Goal: Task Accomplishment & Management: Use online tool/utility

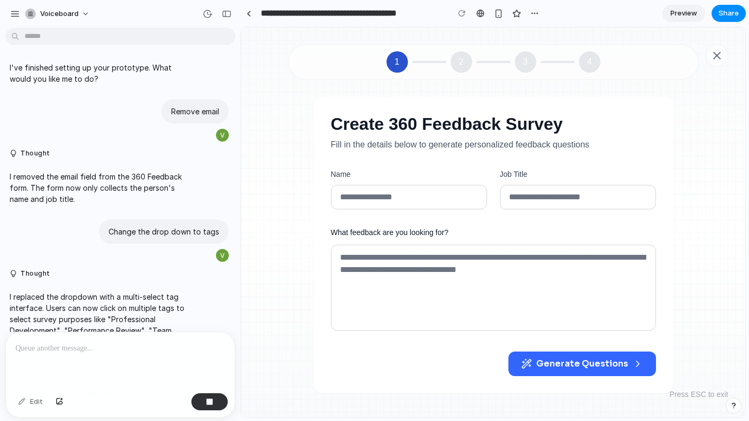
scroll to position [1373, 0]
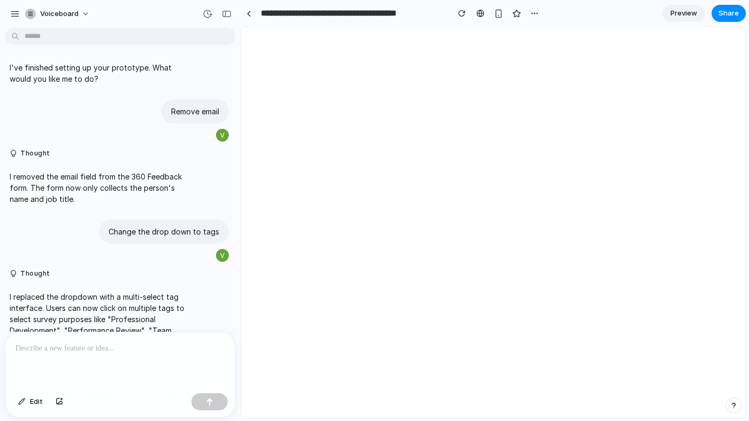
scroll to position [1300, 0]
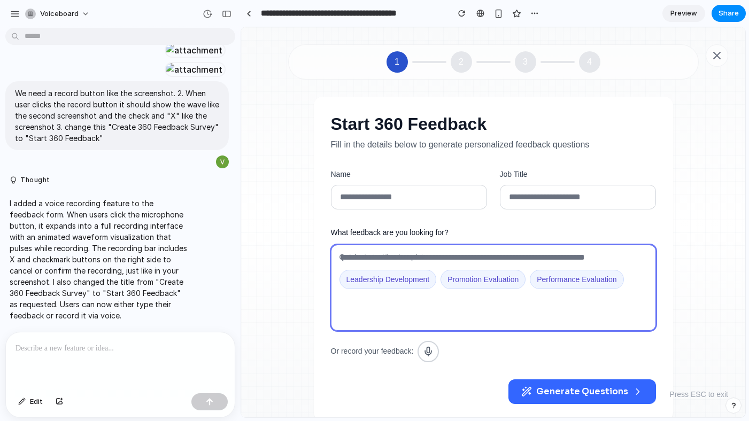
click at [360, 281] on textarea "What feedback are you looking for?" at bounding box center [493, 288] width 325 height 86
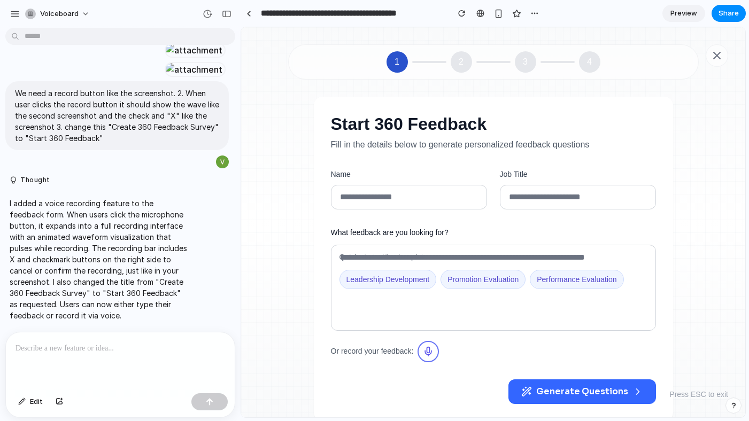
click at [426, 351] on icon "Start recording" at bounding box center [429, 353] width 6 height 4
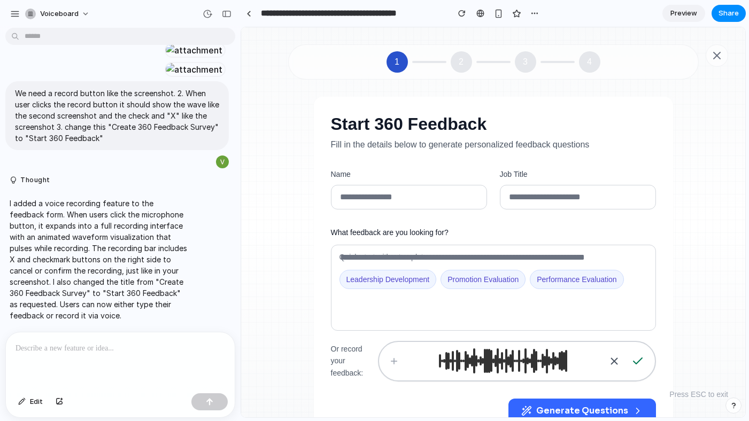
click at [634, 358] on icon "Confirm recording" at bounding box center [637, 361] width 13 height 13
type textarea "**********"
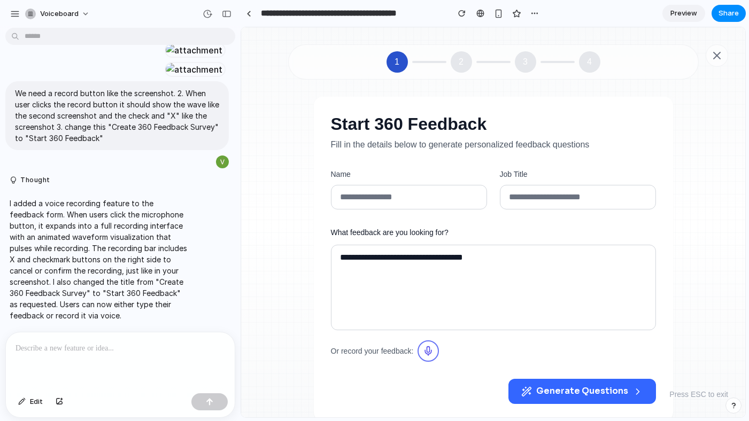
click at [429, 348] on icon "Start recording" at bounding box center [428, 350] width 3 height 6
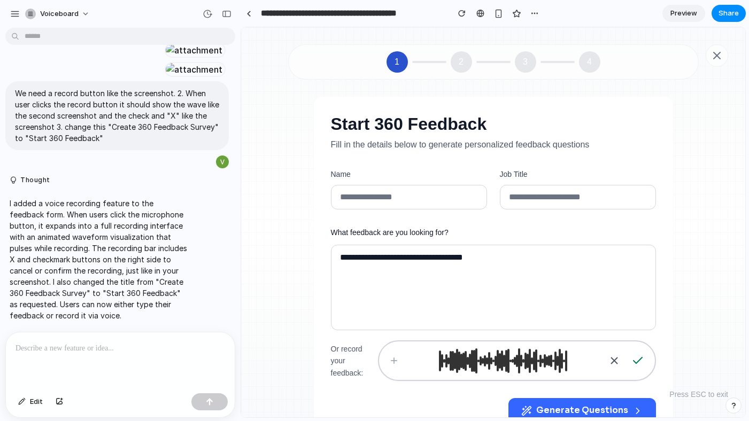
click at [634, 358] on icon "Confirm recording" at bounding box center [637, 360] width 13 height 13
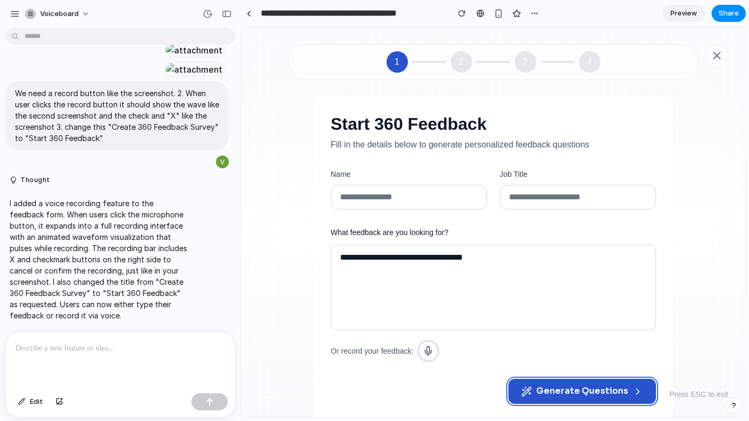
click at [565, 390] on span "Generate Questions" at bounding box center [582, 391] width 92 height 12
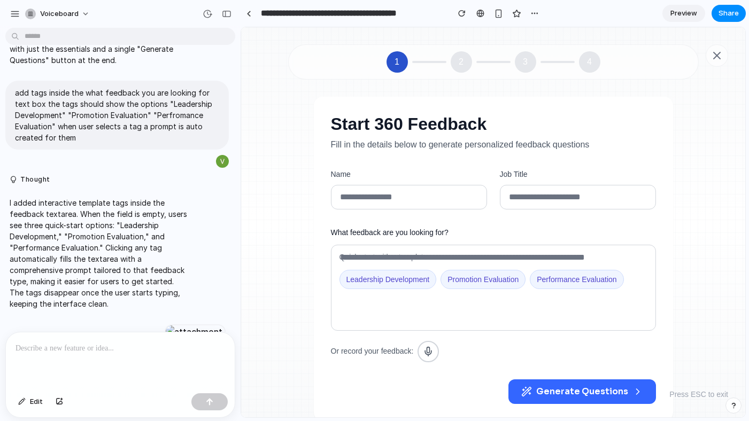
scroll to position [990, 0]
click at [168, 140] on p "add tags inside the what feedback you are looking for text box the tags should …" at bounding box center [117, 116] width 204 height 56
click at [183, 162] on div "button" at bounding box center [187, 162] width 9 height 9
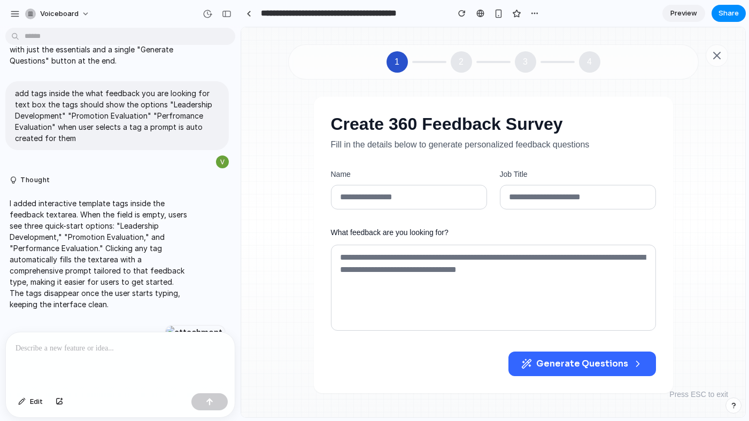
scroll to position [1300, 0]
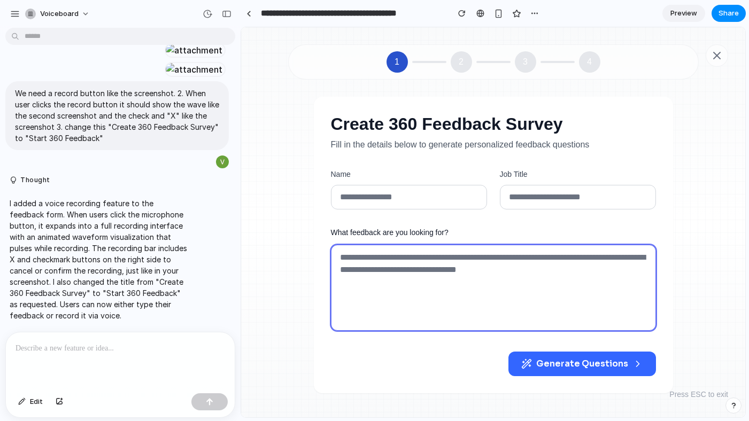
click at [409, 267] on textarea "What feedback are you looking for?" at bounding box center [493, 288] width 325 height 86
drag, startPoint x: 546, startPoint y: 274, endPoint x: 305, endPoint y: 264, distance: 241.3
click at [305, 264] on div "Create 360 Feedback Survey Fill in the details below to generate personalized f…" at bounding box center [493, 245] width 453 height 297
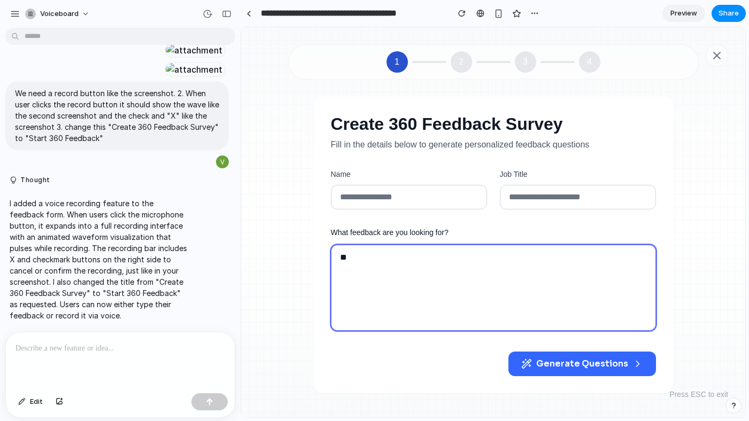
type textarea "*"
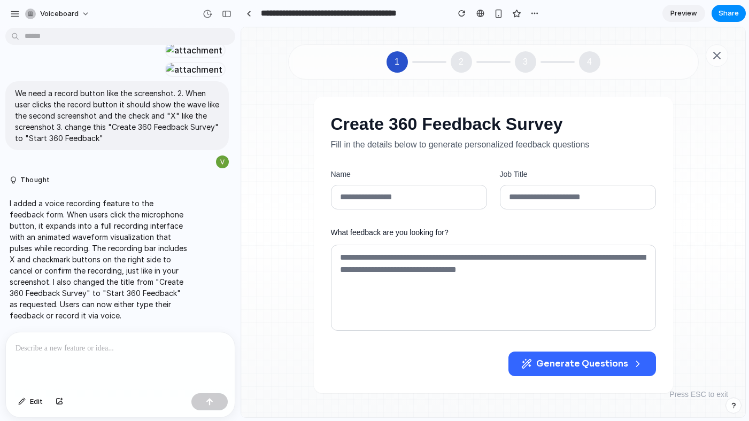
click at [153, 351] on div at bounding box center [120, 361] width 229 height 57
click at [88, 356] on div at bounding box center [120, 361] width 229 height 57
click at [384, 231] on label "What feedback are you looking for?" at bounding box center [493, 233] width 325 height 12
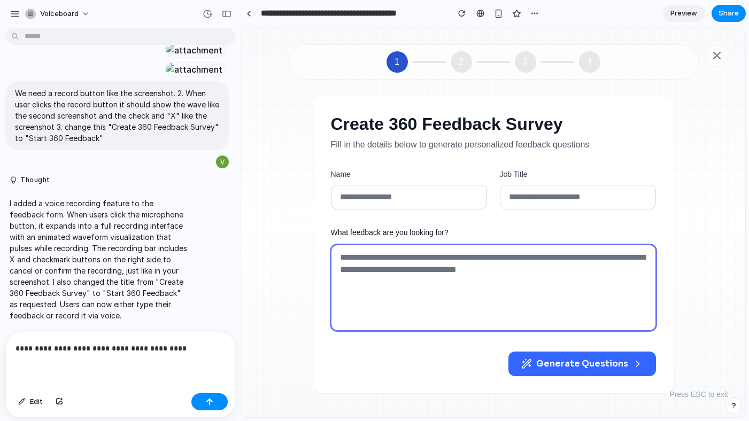
click at [384, 245] on textarea "What feedback are you looking for?" at bounding box center [493, 288] width 325 height 86
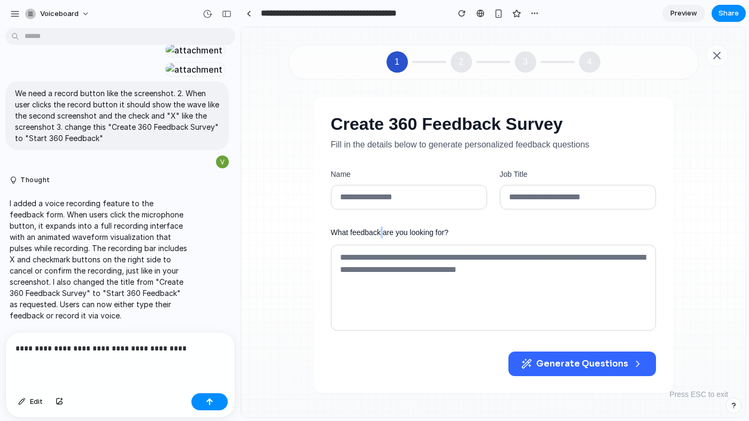
click at [384, 231] on label "What feedback are you looking for?" at bounding box center [493, 233] width 325 height 12
click at [384, 245] on textarea "What feedback are you looking for?" at bounding box center [493, 288] width 325 height 86
click at [384, 231] on label "What feedback are you looking for?" at bounding box center [493, 233] width 325 height 12
click at [384, 245] on textarea "What feedback are you looking for?" at bounding box center [493, 288] width 325 height 86
click at [203, 342] on p "**********" at bounding box center [118, 348] width 205 height 13
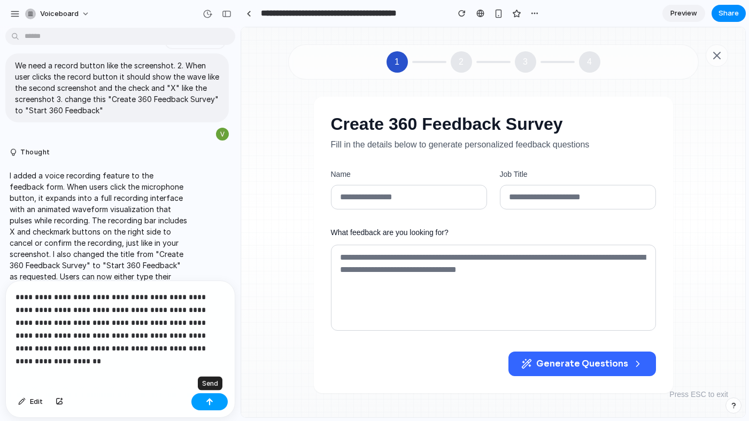
click at [209, 401] on div "button" at bounding box center [209, 401] width 7 height 7
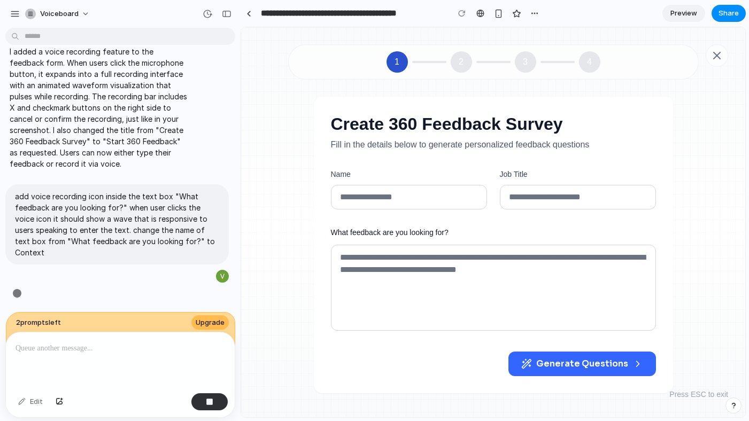
scroll to position [1452, 0]
click at [214, 318] on span "Upgrade" at bounding box center [210, 323] width 29 height 11
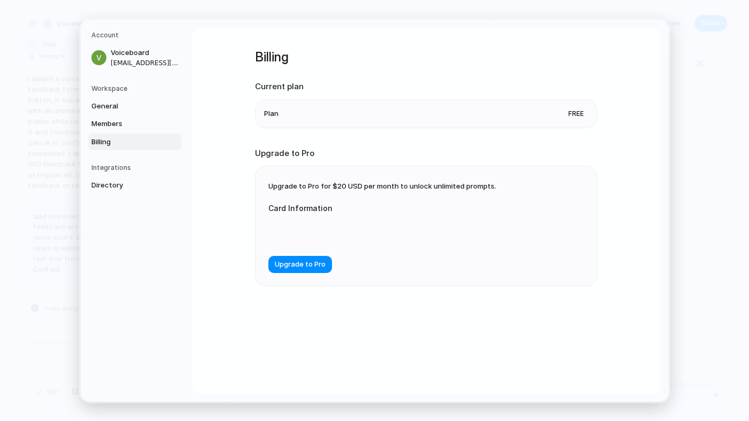
scroll to position [1432, 0]
click at [451, 117] on li "Plan Free" at bounding box center [426, 113] width 324 height 28
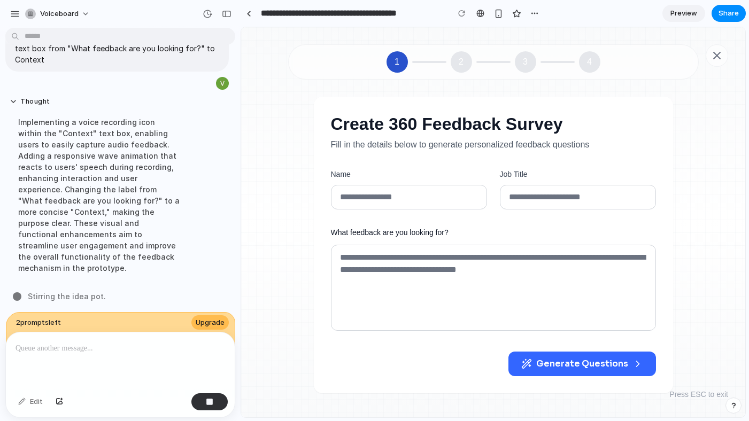
scroll to position [1637, 0]
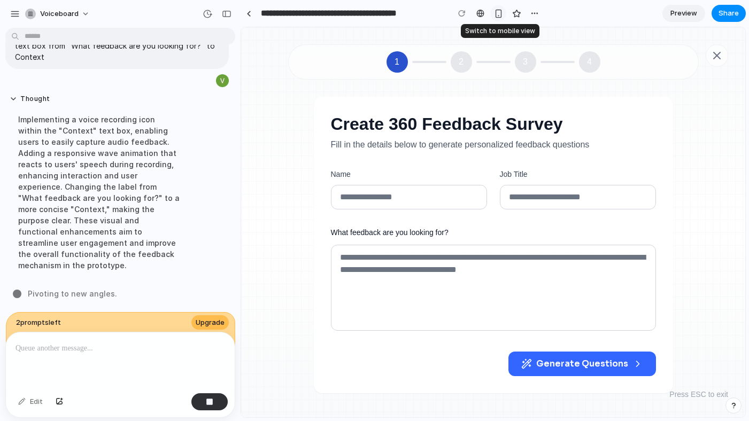
click at [499, 14] on div "button" at bounding box center [498, 13] width 9 height 9
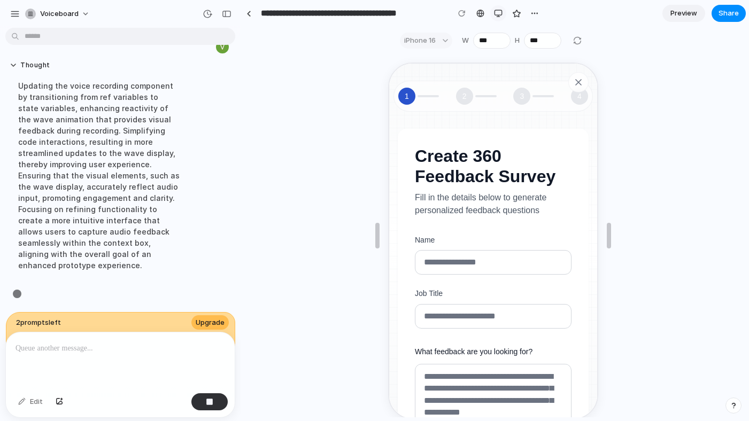
scroll to position [1682, 0]
click at [501, 14] on div "button" at bounding box center [498, 13] width 9 height 9
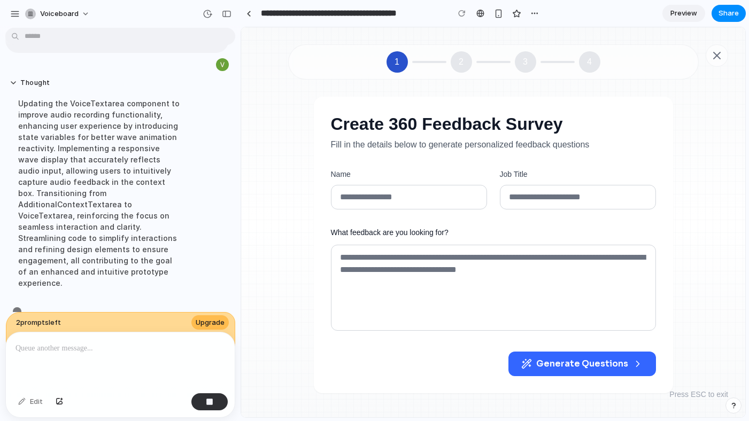
scroll to position [1671, 0]
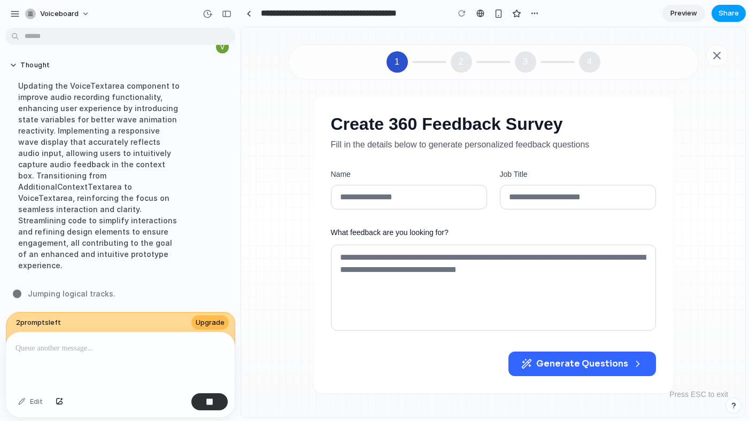
click at [723, 12] on span "Share" at bounding box center [729, 13] width 20 height 11
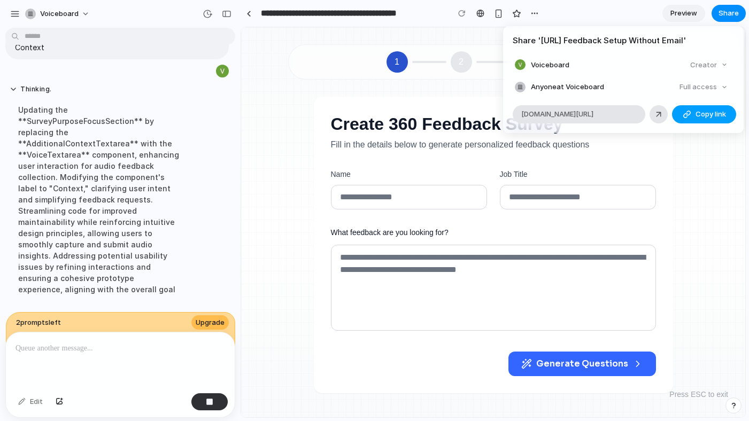
scroll to position [1682, 0]
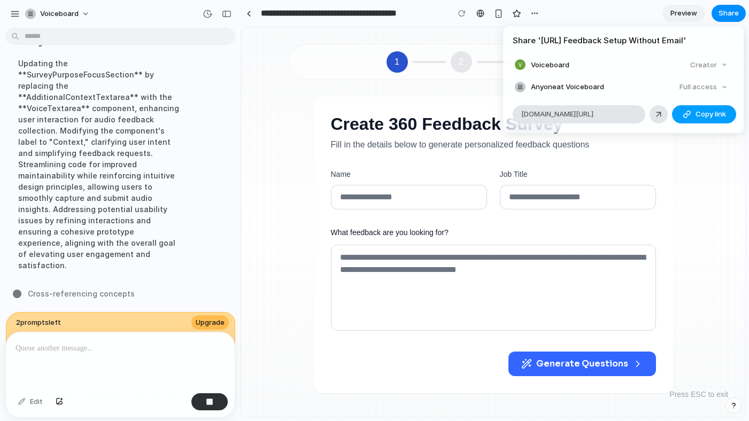
click at [713, 118] on span "Copy link" at bounding box center [711, 114] width 30 height 11
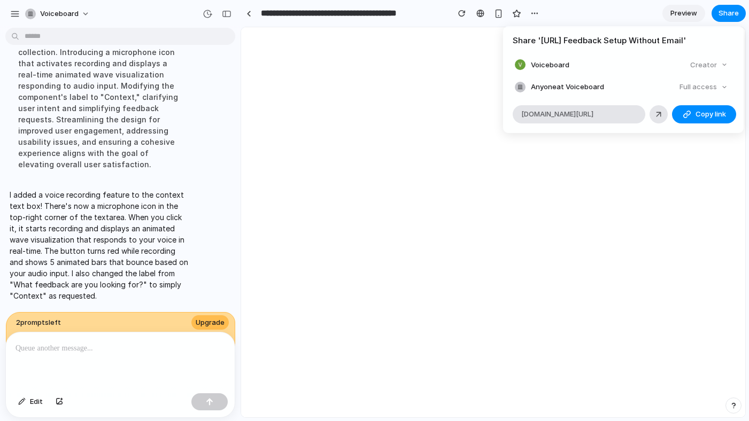
scroll to position [0, 0]
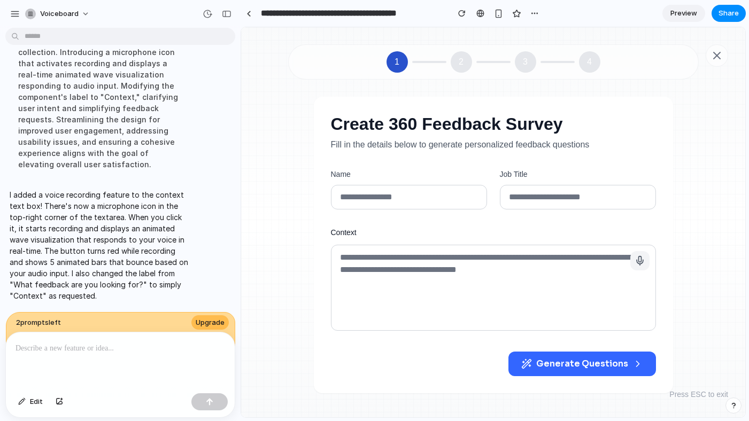
click at [150, 357] on div "Share ' [URL] Feedback Setup Without Email ' Voiceboard Creator Anyone at Voice…" at bounding box center [374, 210] width 749 height 421
drag, startPoint x: 639, startPoint y: 261, endPoint x: 639, endPoint y: 285, distance: 24.1
click at [639, 286] on div at bounding box center [493, 289] width 325 height 89
click at [638, 258] on icon "button" at bounding box center [639, 260] width 3 height 6
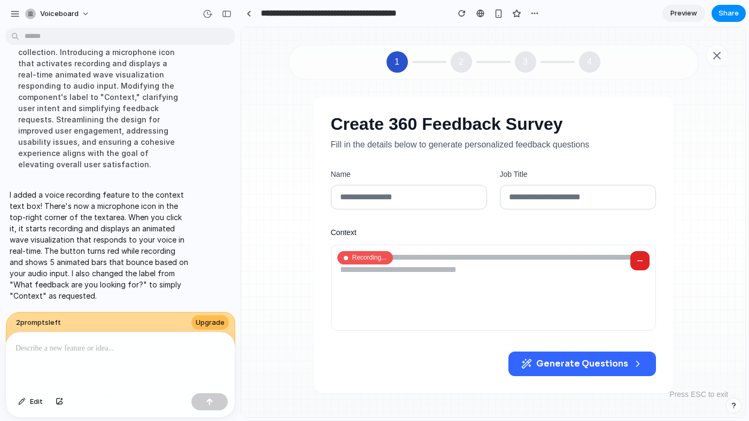
click at [637, 258] on div "button" at bounding box center [640, 261] width 11 height 11
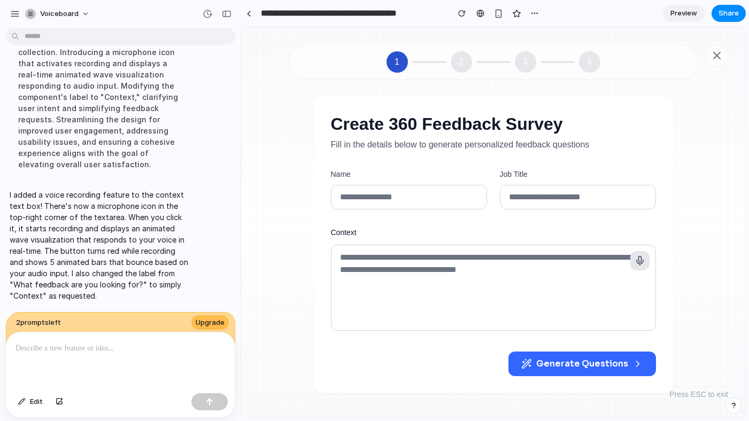
click at [130, 342] on p at bounding box center [118, 348] width 205 height 13
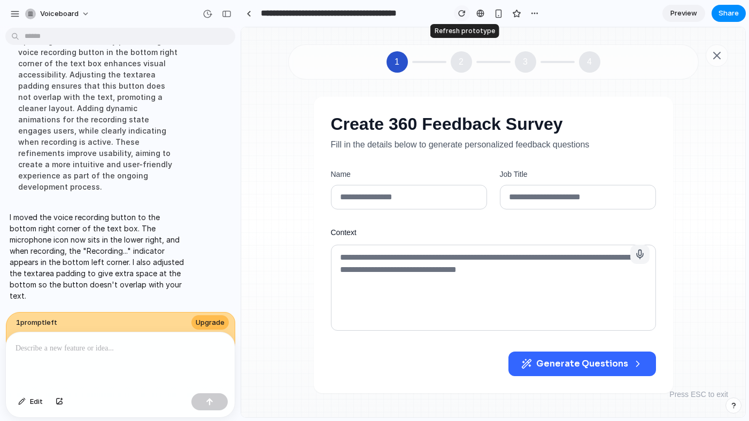
click at [461, 13] on div "button" at bounding box center [461, 13] width 7 height 7
click at [154, 313] on div "1 prompt left Upgrade" at bounding box center [121, 330] width 230 height 37
click at [212, 318] on span "Upgrade" at bounding box center [210, 323] width 29 height 11
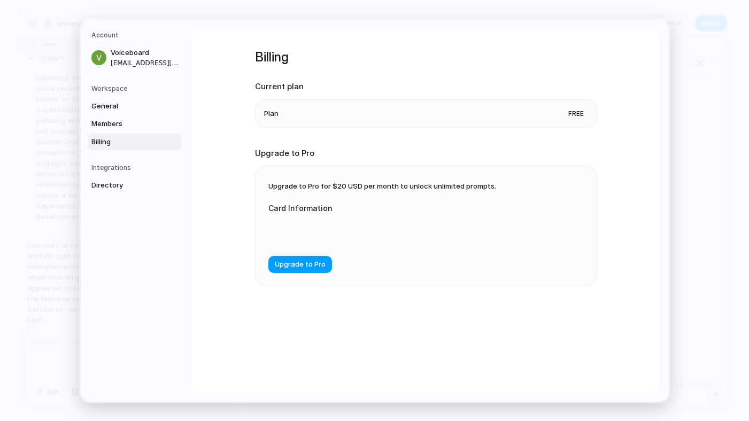
scroll to position [1894, 0]
click at [113, 126] on span "Members" at bounding box center [125, 124] width 68 height 11
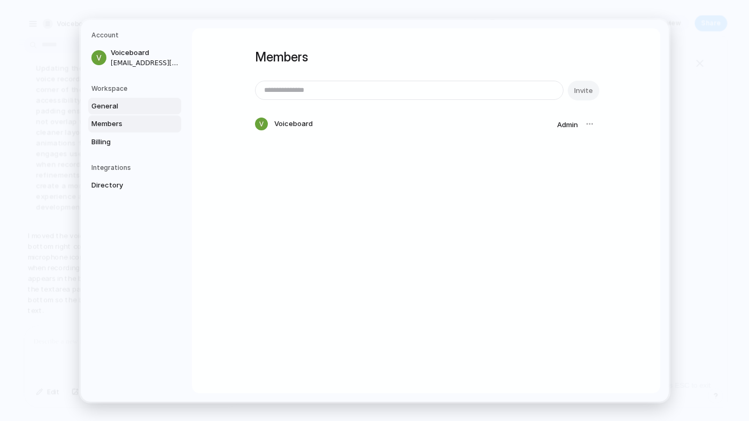
click at [104, 109] on span "General" at bounding box center [125, 106] width 68 height 11
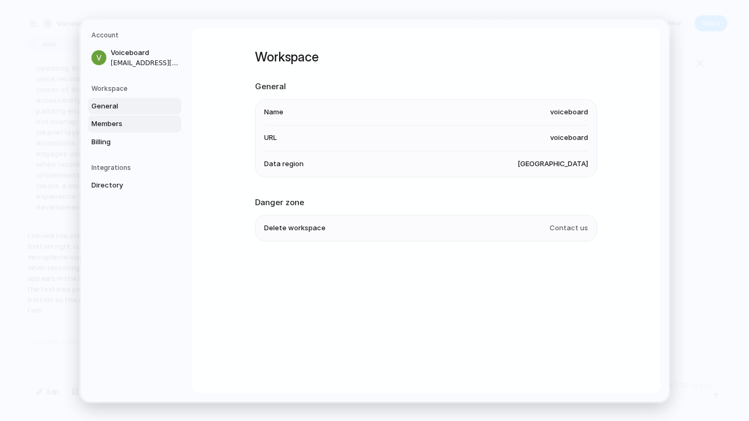
click at [103, 123] on span "Members" at bounding box center [125, 124] width 68 height 11
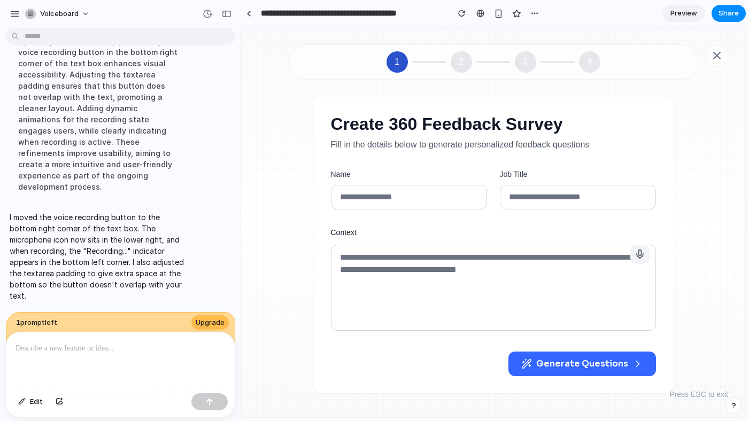
scroll to position [1915, 0]
click at [733, 18] on span "Share" at bounding box center [729, 13] width 20 height 11
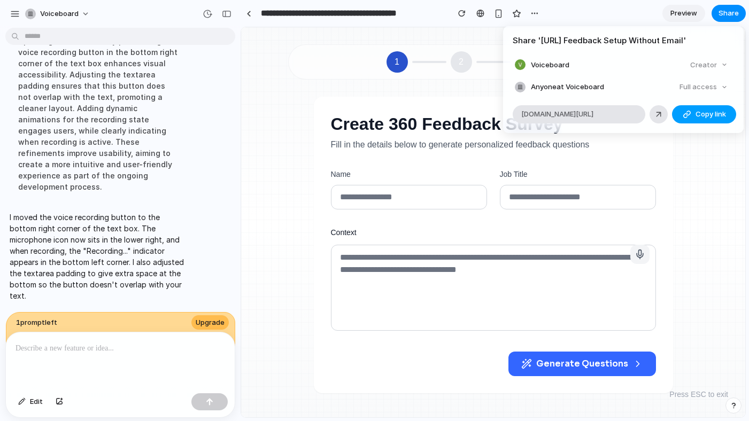
click at [697, 108] on button "Copy link" at bounding box center [704, 114] width 64 height 18
click at [714, 196] on div "Share ' [URL] Feedback Setup Without Email ' Voiceboard Creator Anyone at Voice…" at bounding box center [374, 210] width 749 height 421
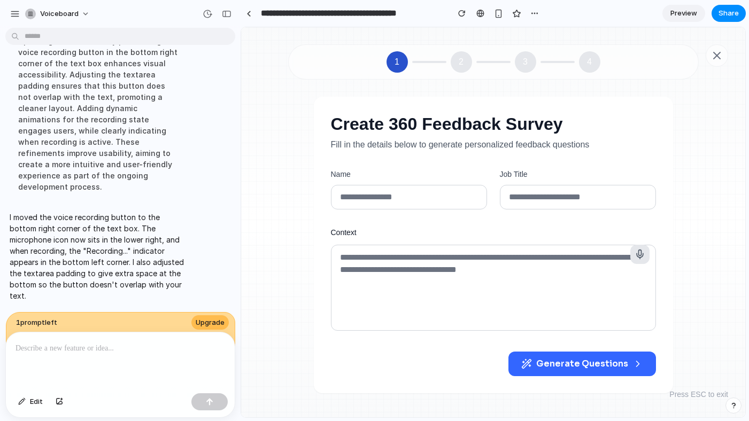
click at [637, 256] on icon "button" at bounding box center [640, 256] width 6 height 4
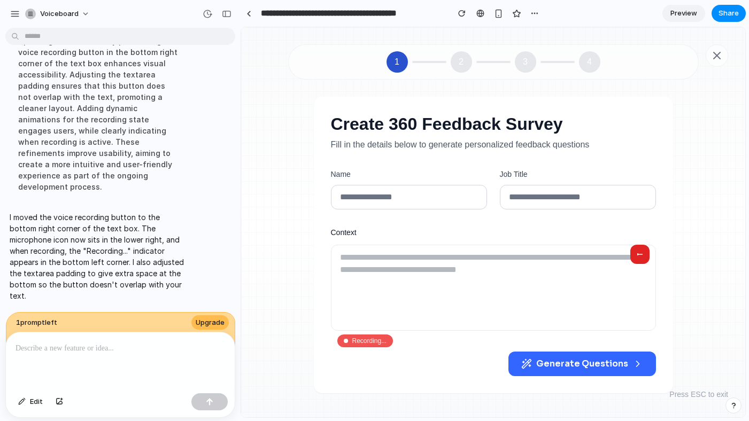
click at [637, 258] on div "button" at bounding box center [640, 254] width 11 height 11
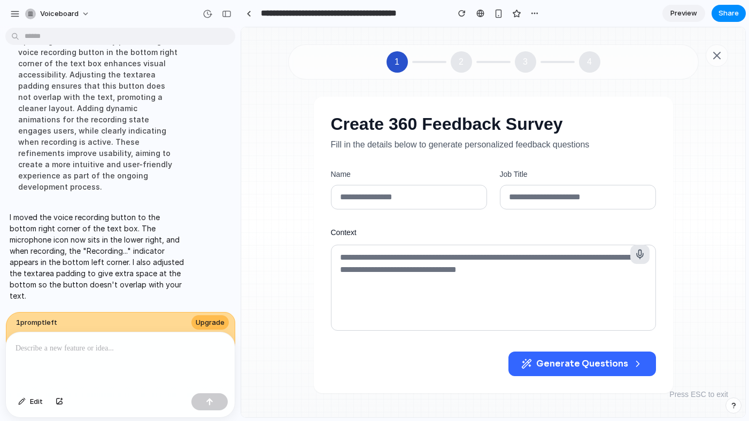
click at [641, 258] on icon "button" at bounding box center [640, 254] width 11 height 11
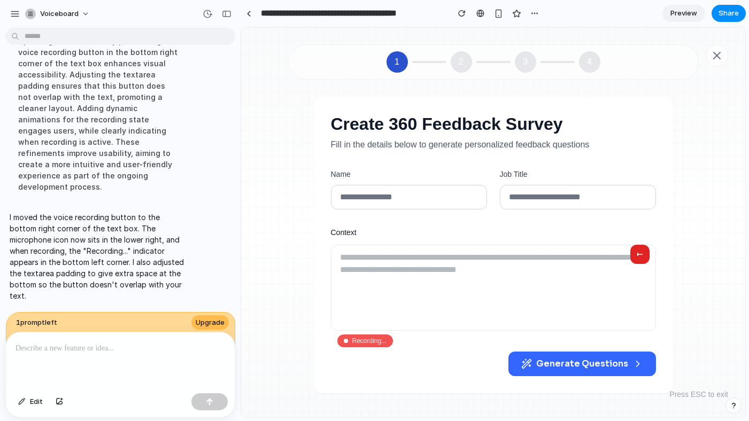
click at [641, 258] on div "button" at bounding box center [640, 254] width 11 height 11
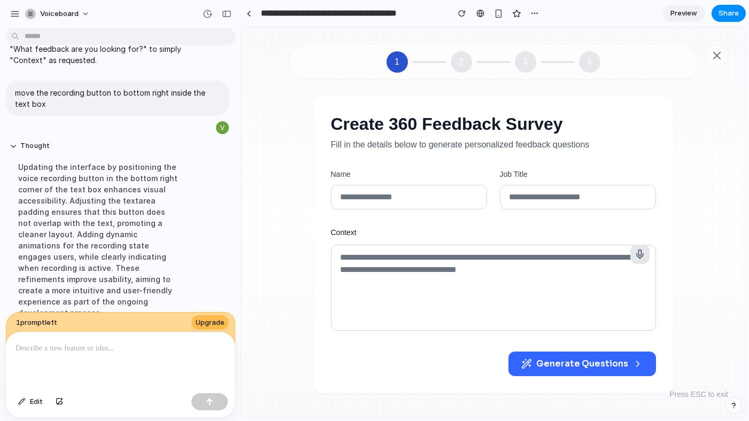
scroll to position [1745, 0]
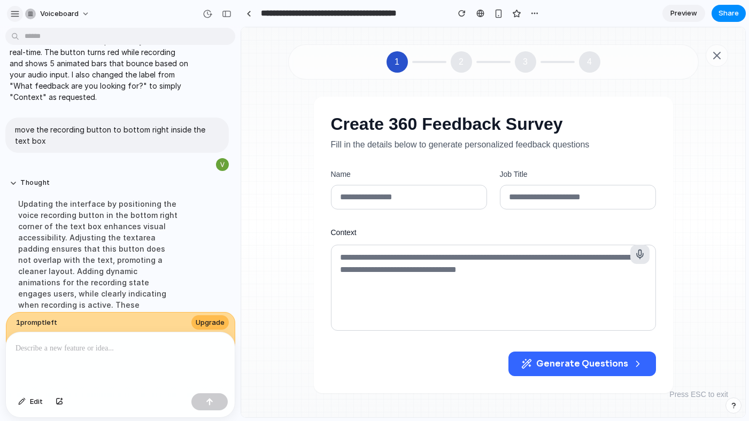
click at [14, 18] on div "button" at bounding box center [15, 14] width 10 height 10
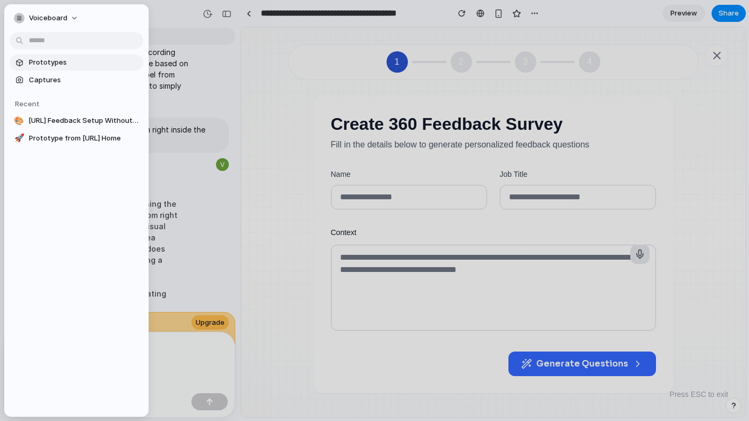
click at [47, 65] on span "Prototypes" at bounding box center [84, 62] width 110 height 11
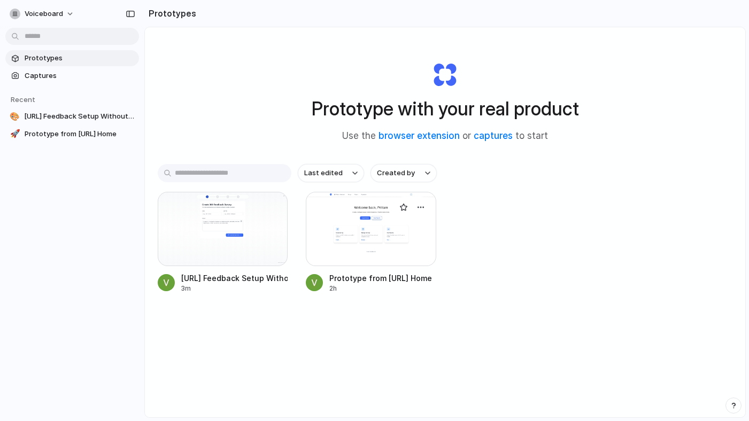
click at [379, 260] on div at bounding box center [371, 229] width 130 height 74
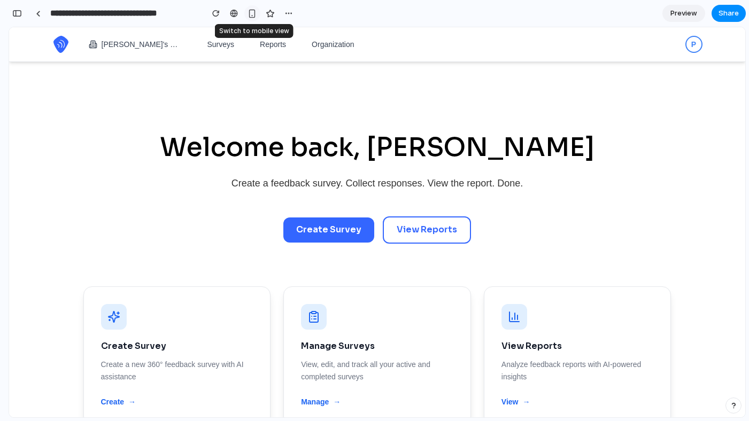
click at [254, 14] on div "button" at bounding box center [252, 13] width 9 height 9
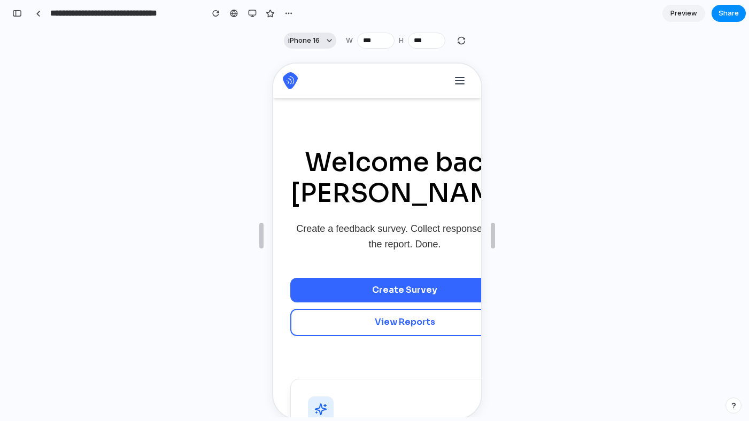
click at [310, 45] on span "iPhone 16" at bounding box center [304, 40] width 32 height 11
click at [250, 13] on div "button" at bounding box center [252, 13] width 9 height 9
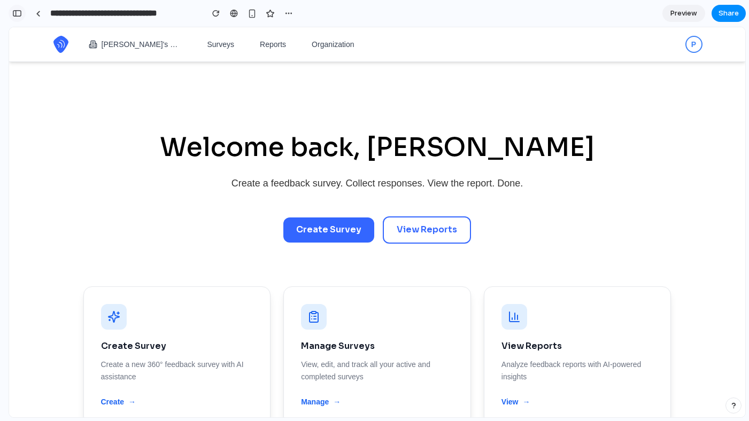
click at [12, 12] on div "button" at bounding box center [17, 13] width 10 height 7
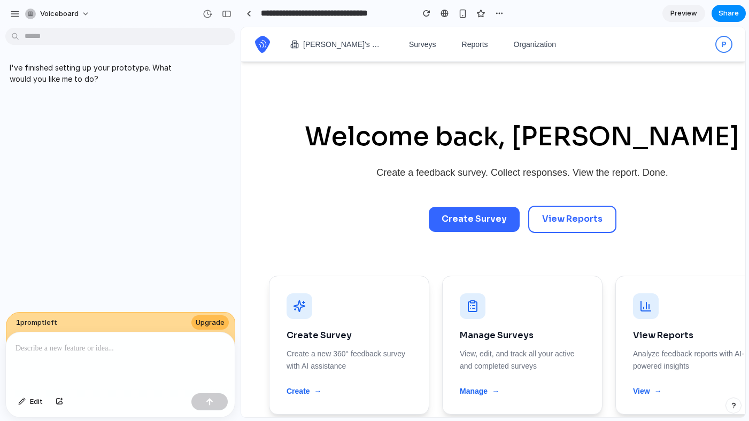
click at [354, 186] on div "Welcome back, [PERSON_NAME] Create a feedback survey. Collect responses. View t…" at bounding box center [522, 177] width 507 height 112
click at [11, 15] on div "button" at bounding box center [15, 14] width 10 height 10
click at [228, 105] on div "I've finished setting up your prototype. What would you like me to do?" at bounding box center [117, 172] width 234 height 280
click at [246, 12] on div at bounding box center [248, 14] width 5 height 6
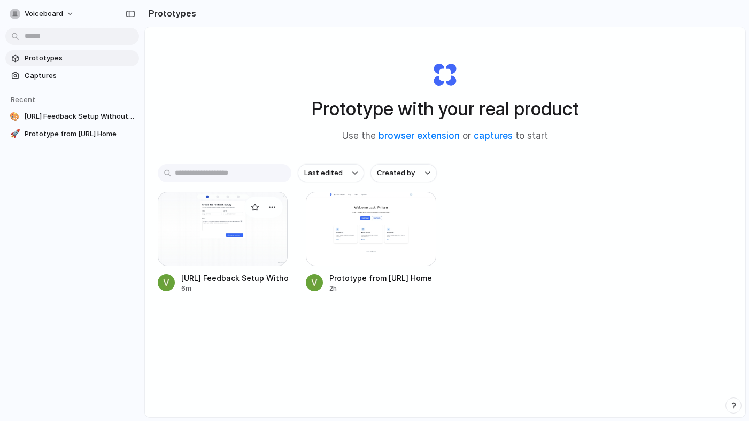
click at [218, 222] on div at bounding box center [223, 229] width 130 height 74
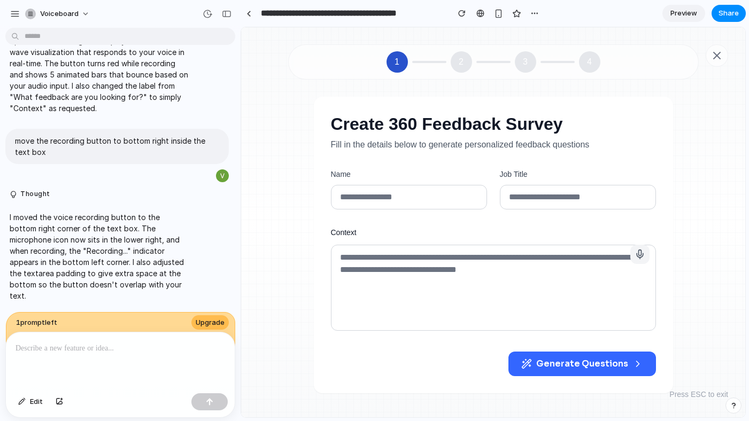
click at [123, 367] on div at bounding box center [120, 361] width 229 height 57
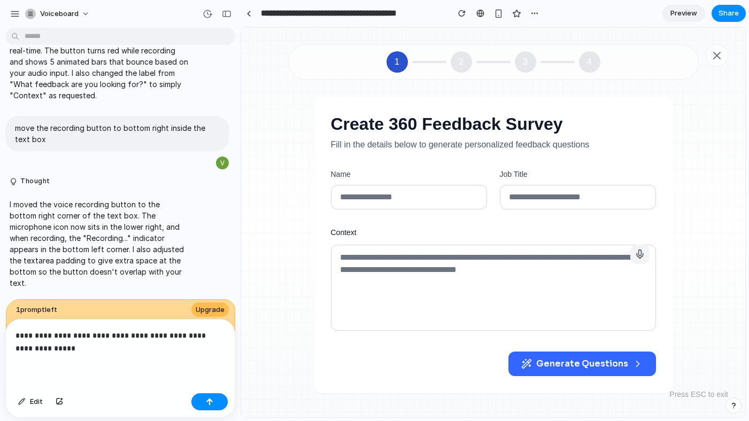
click at [91, 331] on p "**********" at bounding box center [118, 342] width 205 height 26
click at [97, 345] on p "**********" at bounding box center [118, 342] width 205 height 26
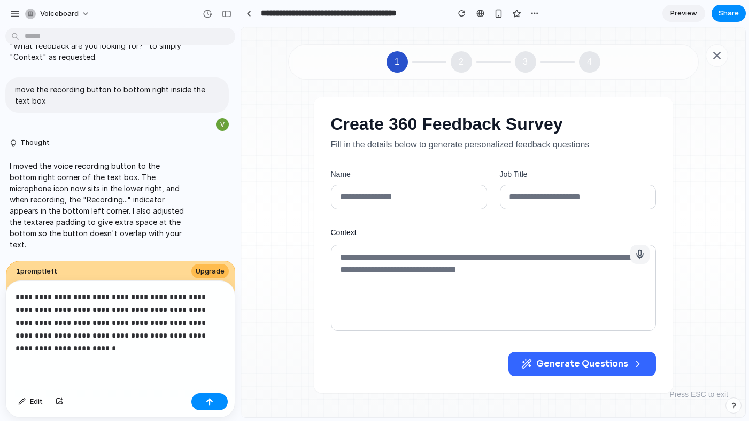
scroll to position [1803, 0]
click at [90, 343] on p "**********" at bounding box center [118, 323] width 205 height 64
click at [114, 330] on p "**********" at bounding box center [118, 323] width 205 height 64
click at [117, 330] on p "**********" at bounding box center [118, 323] width 205 height 64
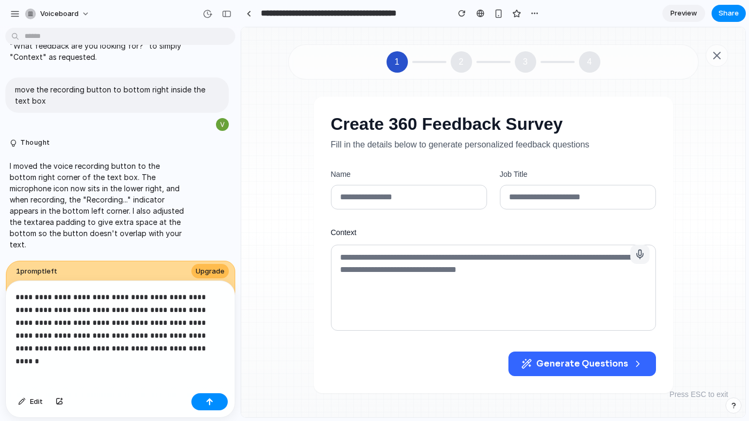
click at [182, 306] on p "**********" at bounding box center [118, 323] width 205 height 64
click at [209, 396] on button "button" at bounding box center [209, 401] width 36 height 17
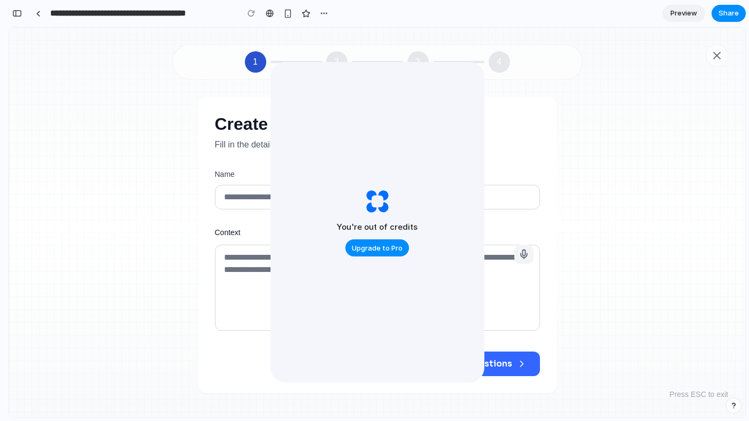
scroll to position [3753, 0]
click at [608, 115] on main "Create 360 Feedback Survey Fill in the details below to generate personalized f…" at bounding box center [377, 254] width 479 height 314
click at [725, 14] on span "Share" at bounding box center [729, 13] width 20 height 11
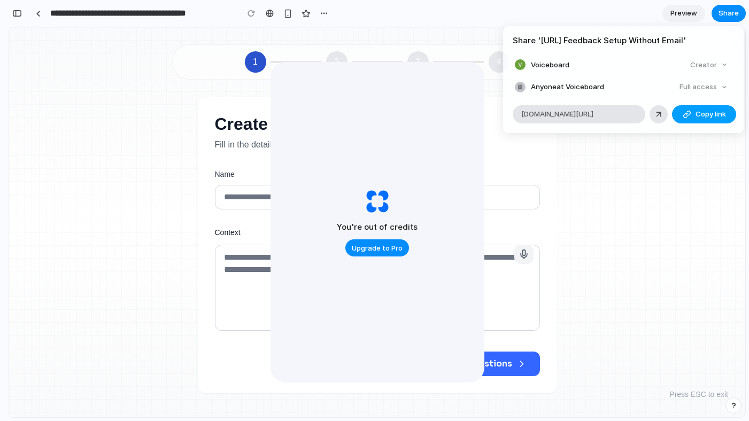
click at [693, 117] on button "Copy link" at bounding box center [704, 114] width 64 height 18
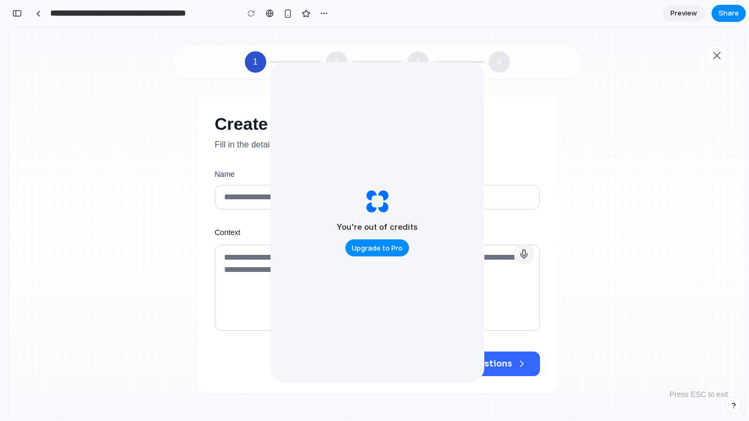
click at [650, 187] on div "Share ' [URL] Feedback Setup Without Email ' Voiceboard Creator Anyone at Voice…" at bounding box center [374, 210] width 749 height 421
click at [387, 253] on button "Upgrade to Pro" at bounding box center [377, 248] width 64 height 17
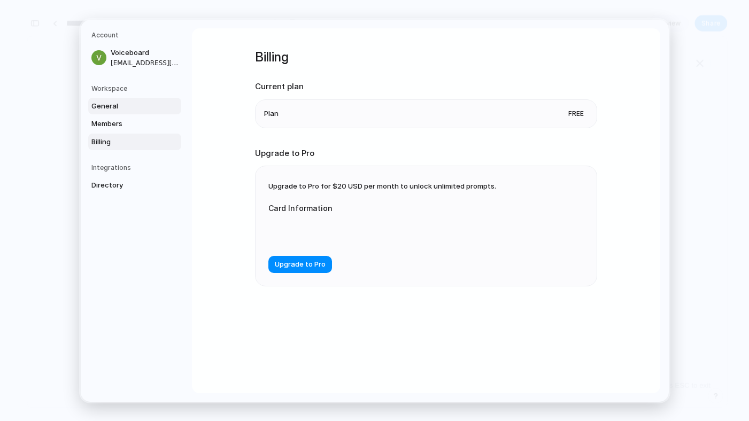
click at [113, 109] on span "General" at bounding box center [125, 106] width 68 height 11
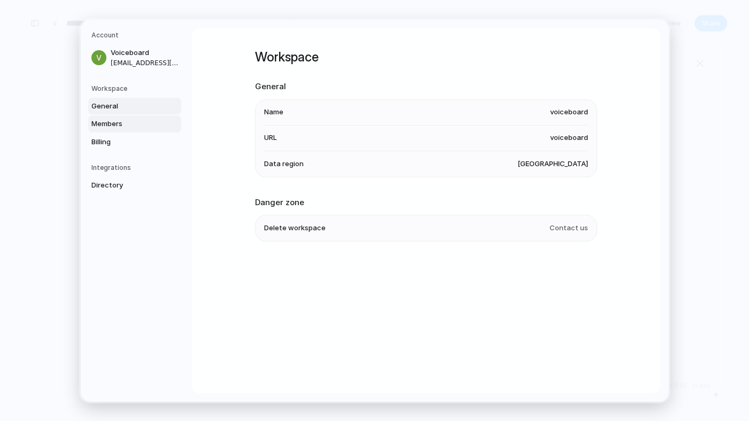
click at [99, 122] on span "Members" at bounding box center [125, 124] width 68 height 11
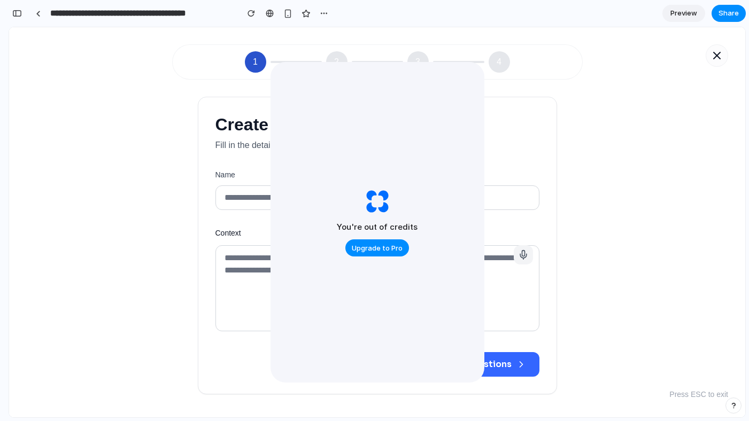
click at [717, 56] on icon "button" at bounding box center [717, 55] width 13 height 13
click at [717, 57] on icon "button" at bounding box center [717, 55] width 6 height 6
click at [682, 14] on span "Preview" at bounding box center [683, 13] width 27 height 11
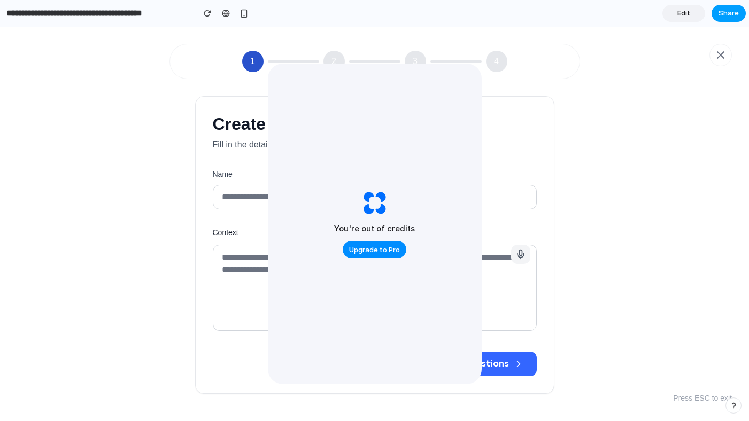
click at [724, 16] on span "Share" at bounding box center [729, 13] width 20 height 11
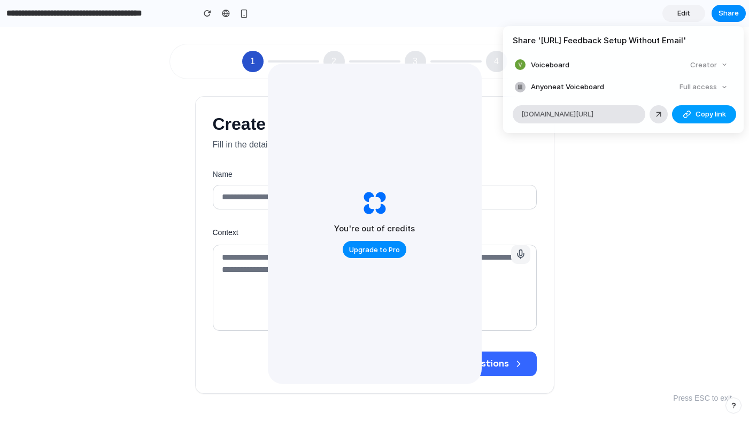
click at [692, 118] on button "Copy link" at bounding box center [704, 114] width 64 height 18
